Goal: Transaction & Acquisition: Purchase product/service

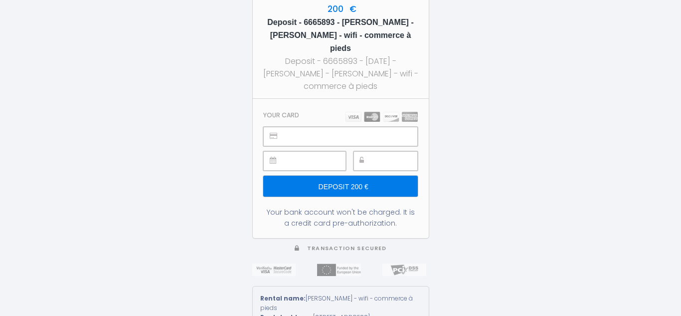
type input "Deposit 200 €"
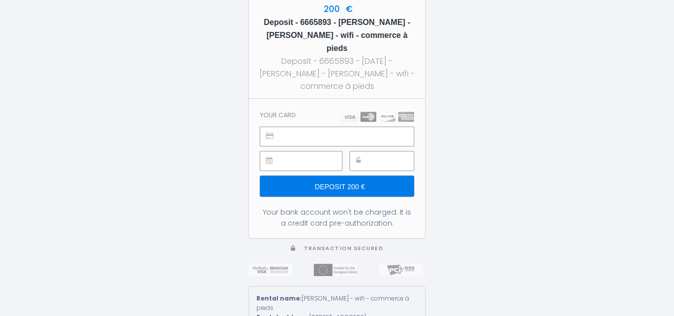
click at [358, 185] on input "Deposit 200 €" at bounding box center [337, 186] width 154 height 21
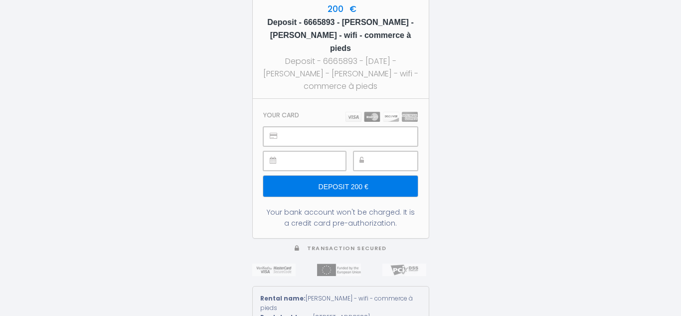
type input "Deposit 200 €"
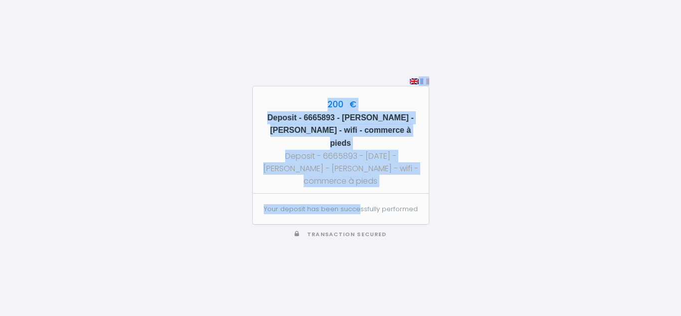
drag, startPoint x: 0, startPoint y: 0, endPoint x: 508, endPoint y: 77, distance: 513.6
click at [508, 77] on div "200 € Deposit - 6665893 - [PERSON_NAME] - [PERSON_NAME] - wifi - commerce à pie…" at bounding box center [340, 158] width 681 height 316
click at [581, 121] on div "200 € Deposit - 6665893 - [PERSON_NAME] - [PERSON_NAME] - wifi - commerce à pie…" at bounding box center [340, 158] width 681 height 316
